Goal: Entertainment & Leisure: Consume media (video, audio)

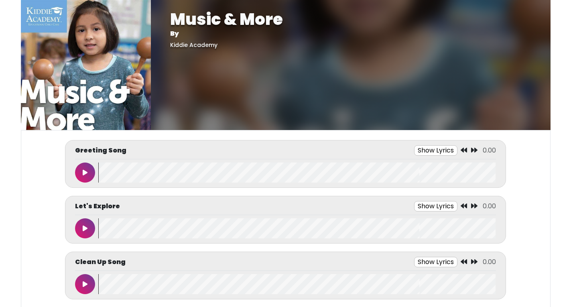
click at [83, 168] on button at bounding box center [85, 173] width 20 height 20
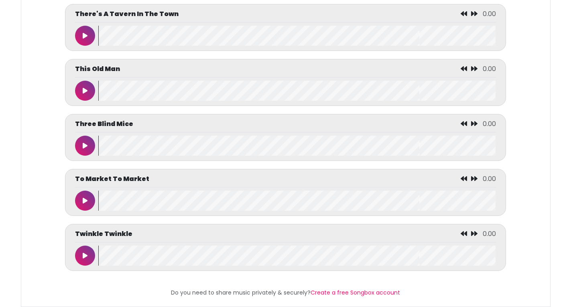
scroll to position [3747, 0]
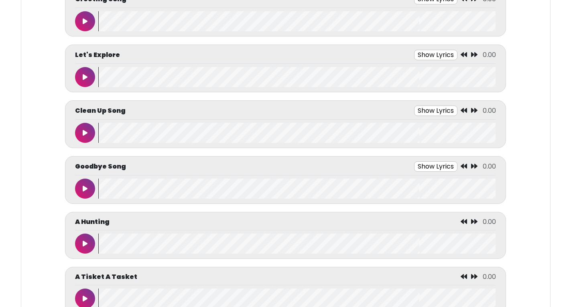
scroll to position [161, 0]
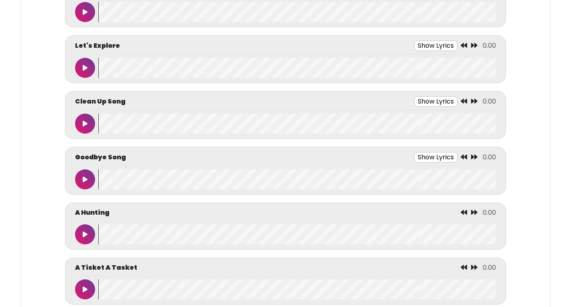
click at [83, 119] on button at bounding box center [85, 124] width 20 height 20
click at [151, 127] on wave at bounding box center [296, 124] width 397 height 20
click at [89, 178] on button at bounding box center [85, 179] width 20 height 20
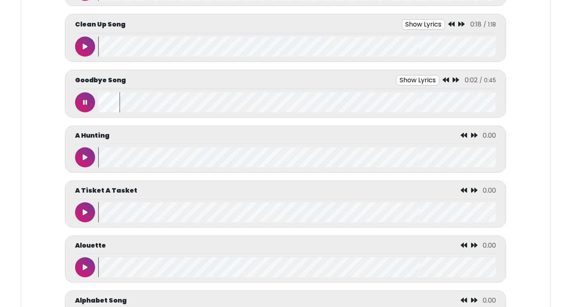
scroll to position [241, 0]
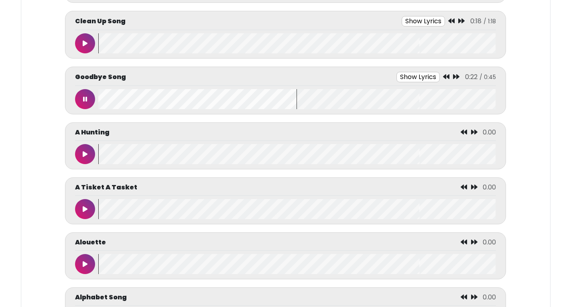
click at [83, 102] on button at bounding box center [85, 99] width 20 height 20
click at [87, 159] on button at bounding box center [85, 154] width 20 height 20
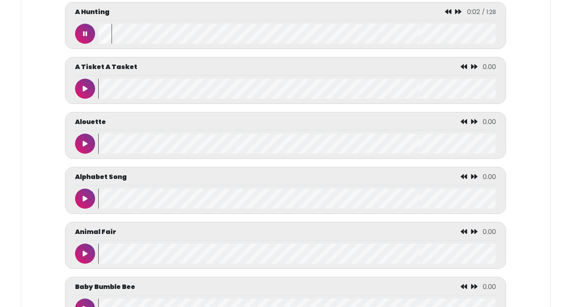
drag, startPoint x: 96, startPoint y: 147, endPoint x: 88, endPoint y: 148, distance: 8.5
click at [95, 147] on div at bounding box center [86, 144] width 23 height 20
click at [87, 148] on button at bounding box center [85, 144] width 20 height 20
click at [140, 153] on wave at bounding box center [296, 144] width 397 height 20
click at [182, 155] on div "Alouette 0:16 / 1:49" at bounding box center [285, 135] width 441 height 47
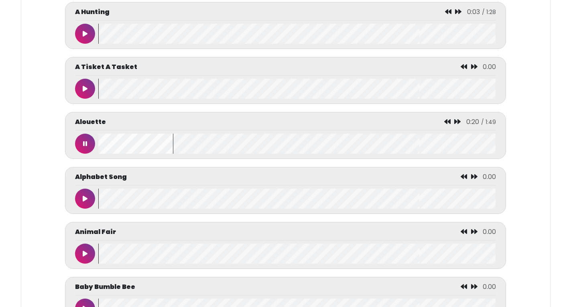
click at [191, 149] on wave at bounding box center [296, 144] width 397 height 20
click at [199, 149] on wave at bounding box center [296, 144] width 397 height 20
click at [224, 154] on wave at bounding box center [296, 144] width 397 height 20
click at [246, 151] on wave at bounding box center [296, 144] width 397 height 20
click at [346, 147] on wave at bounding box center [296, 144] width 397 height 20
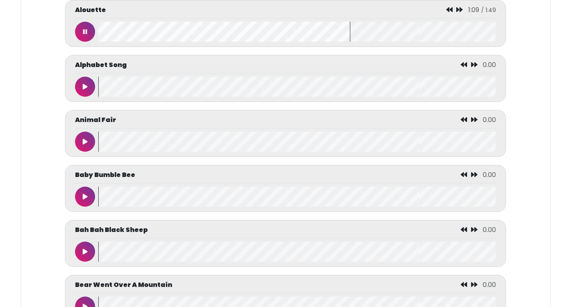
scroll to position [482, 0]
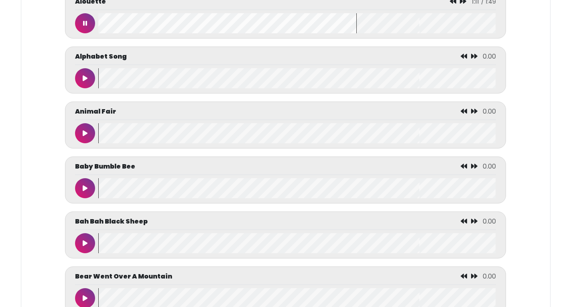
click at [86, 190] on icon at bounding box center [85, 188] width 5 height 6
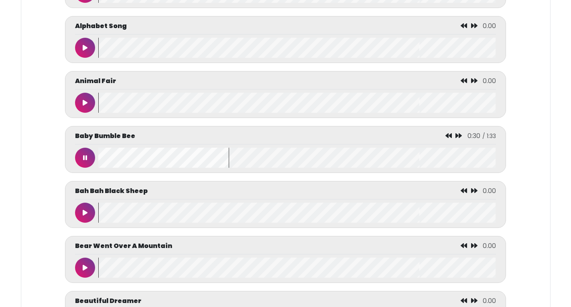
scroll to position [522, 0]
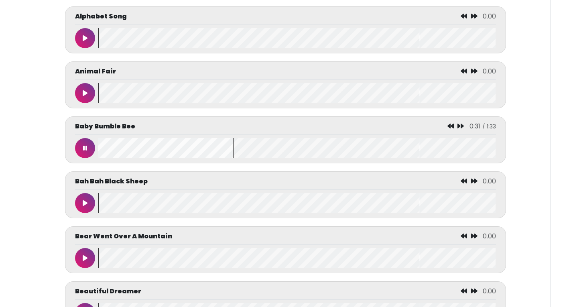
click at [85, 206] on icon at bounding box center [85, 203] width 5 height 6
click at [171, 206] on wave at bounding box center [296, 203] width 397 height 20
click at [230, 213] on wave at bounding box center [296, 203] width 397 height 20
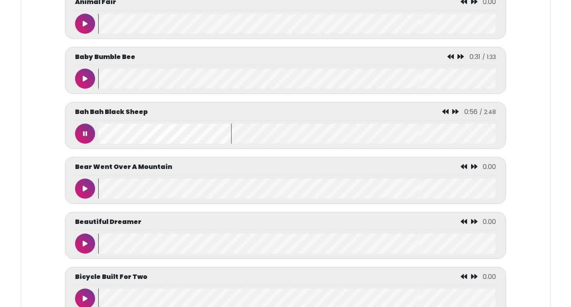
scroll to position [642, 0]
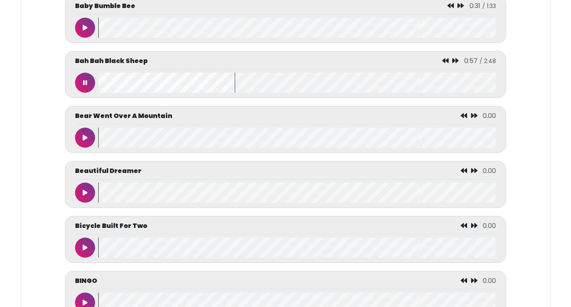
click at [89, 144] on button at bounding box center [85, 138] width 20 height 20
click at [193, 141] on wave at bounding box center [296, 138] width 397 height 20
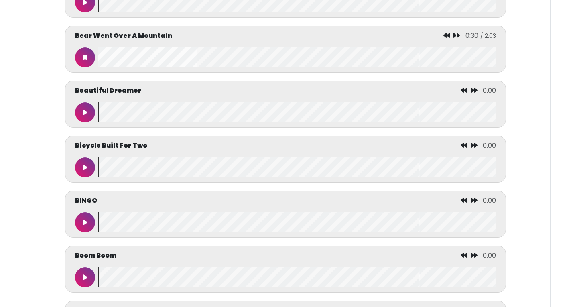
scroll to position [763, 0]
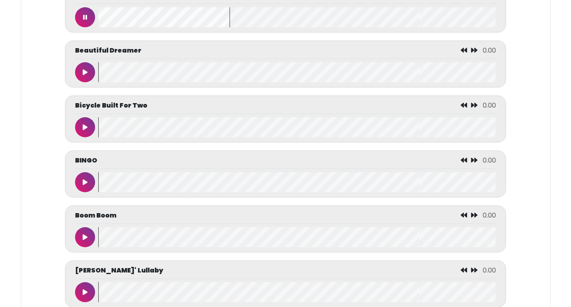
click at [87, 178] on div "BINGO 0.00" at bounding box center [285, 174] width 421 height 37
click at [86, 185] on icon at bounding box center [85, 182] width 5 height 6
click at [220, 178] on wave at bounding box center [296, 182] width 397 height 20
click at [301, 185] on wave at bounding box center [296, 182] width 397 height 20
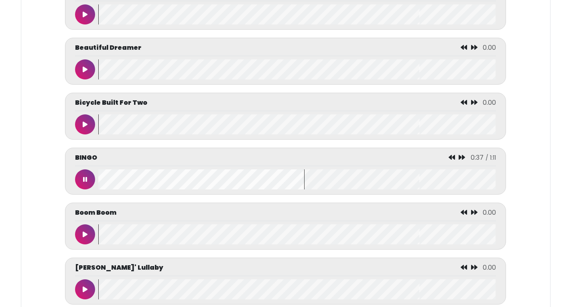
scroll to position [883, 0]
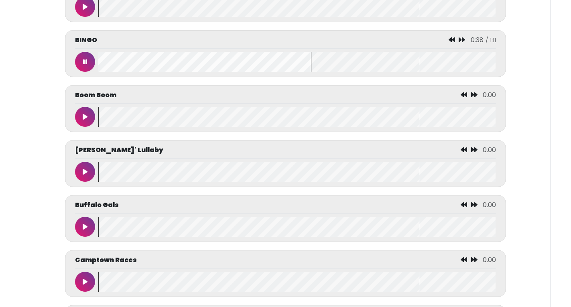
click at [86, 120] on icon at bounding box center [85, 117] width 5 height 6
click at [233, 125] on wave at bounding box center [296, 117] width 397 height 20
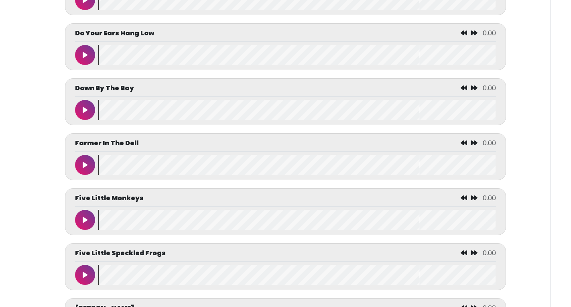
scroll to position [1284, 0]
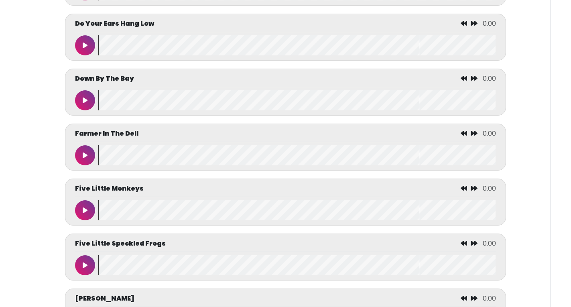
click at [84, 212] on button at bounding box center [85, 210] width 20 height 20
click at [318, 220] on wave at bounding box center [296, 210] width 397 height 20
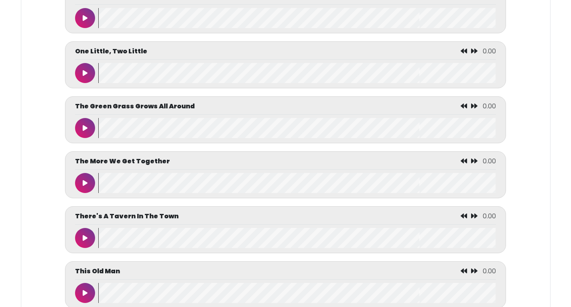
scroll to position [3733, 0]
